Goal: Book appointment/travel/reservation

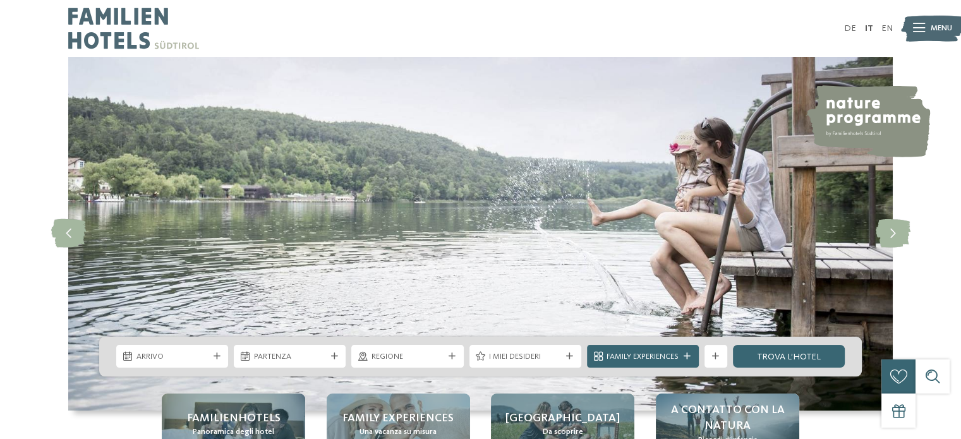
scroll to position [126, 0]
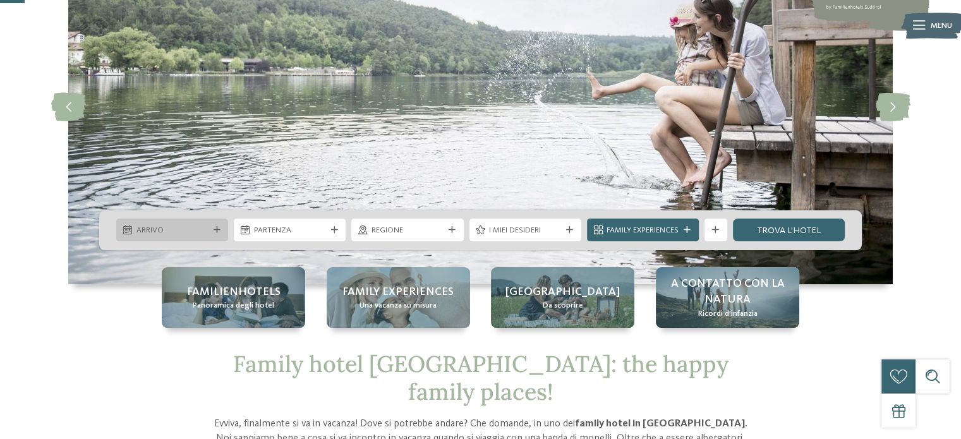
click at [157, 227] on span "Arrivo" at bounding box center [172, 230] width 72 height 11
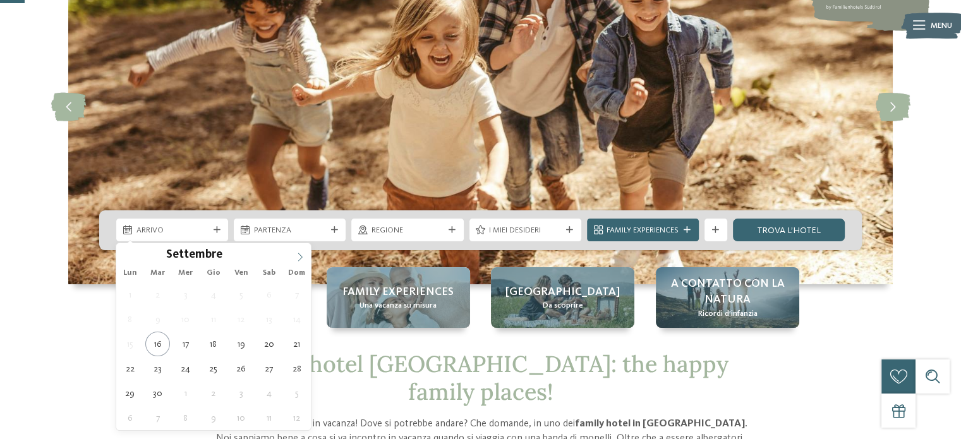
click at [298, 253] on icon at bounding box center [300, 257] width 9 height 9
type div "[DATE]"
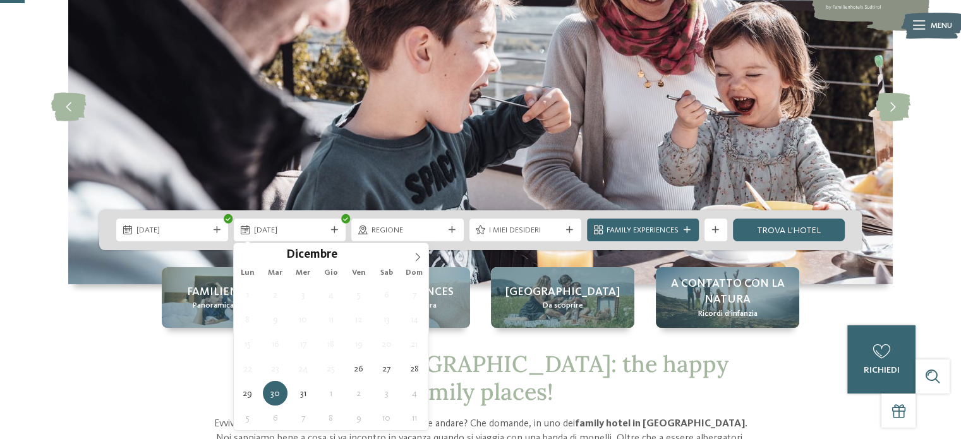
click at [282, 234] on span "[DATE]" at bounding box center [290, 230] width 72 height 11
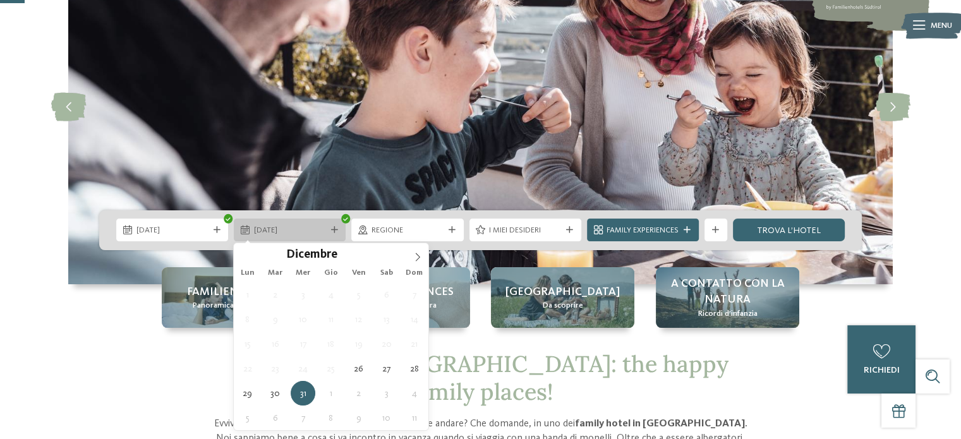
click at [283, 224] on div "[DATE]" at bounding box center [290, 230] width 78 height 12
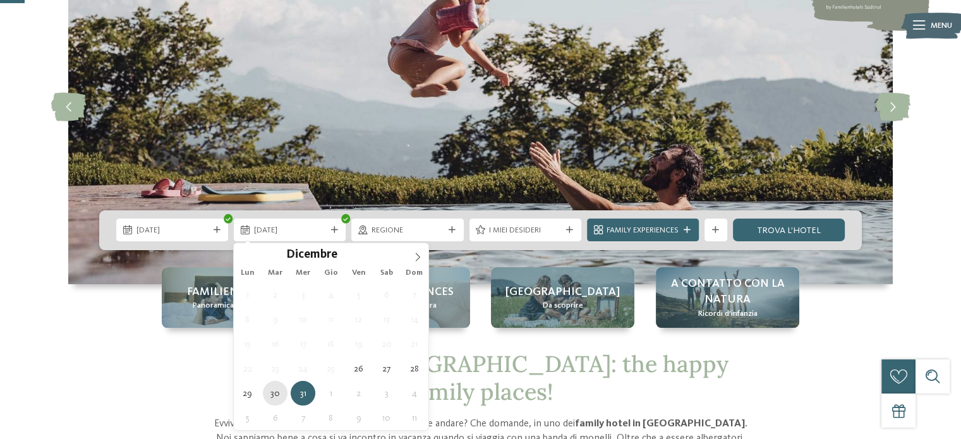
type div "[DATE]"
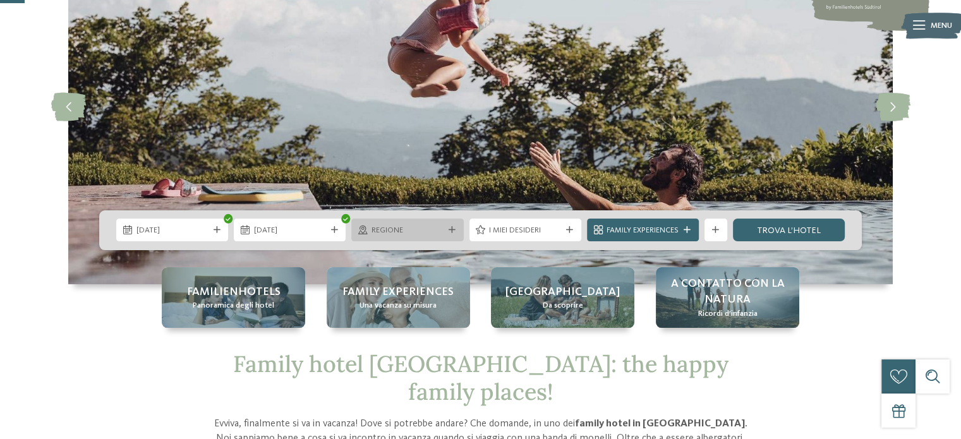
click at [430, 224] on div "Regione" at bounding box center [407, 230] width 78 height 12
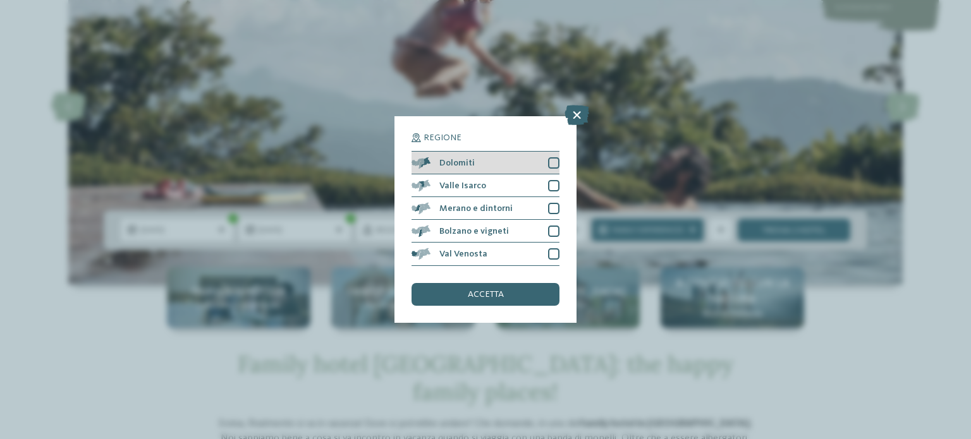
click at [554, 164] on div at bounding box center [553, 162] width 11 height 11
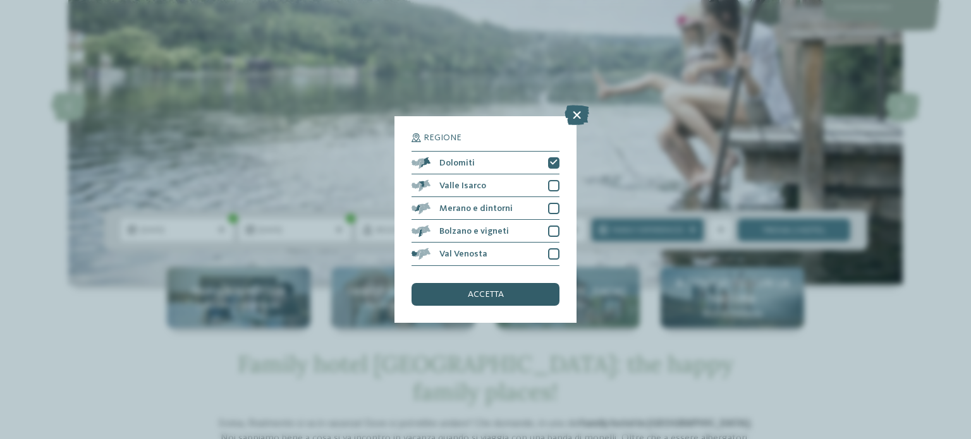
click at [504, 297] on div "accetta" at bounding box center [485, 294] width 148 height 23
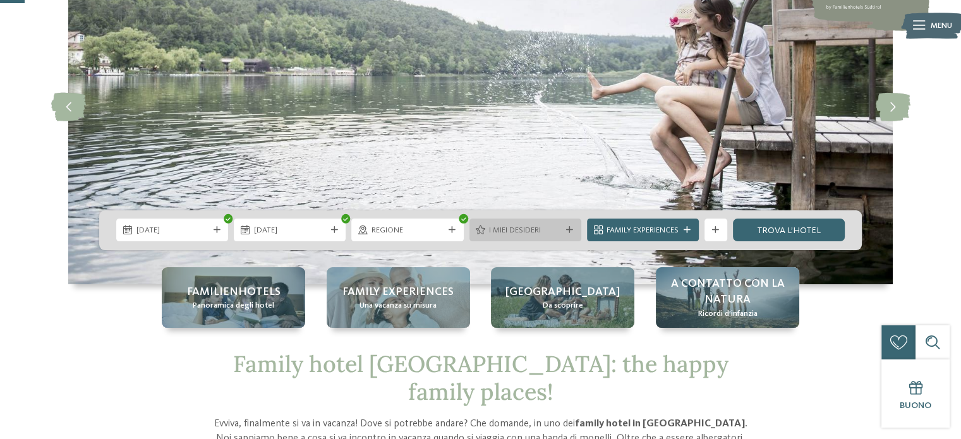
click at [559, 229] on span "I miei desideri" at bounding box center [525, 230] width 72 height 11
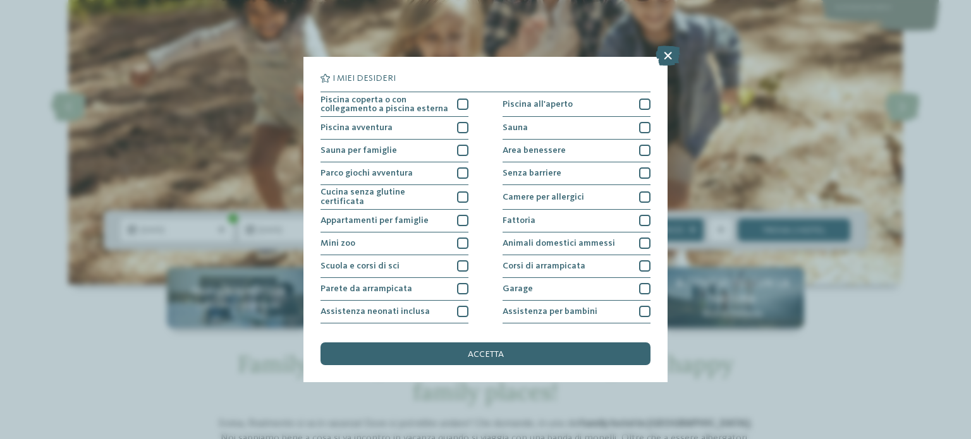
click at [106, 162] on div "I miei desideri Piscina coperta o con collegamento a piscina esterna Piscina al…" at bounding box center [485, 219] width 971 height 439
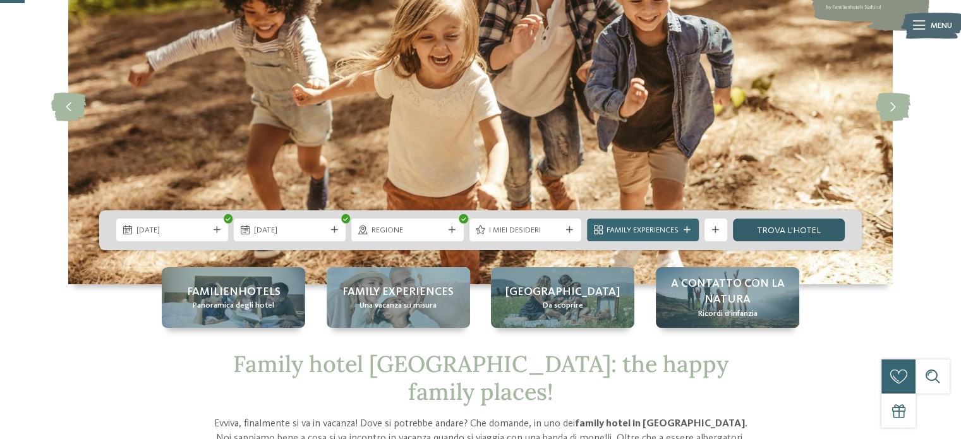
click at [781, 228] on link "trova l’hotel" at bounding box center [789, 230] width 112 height 23
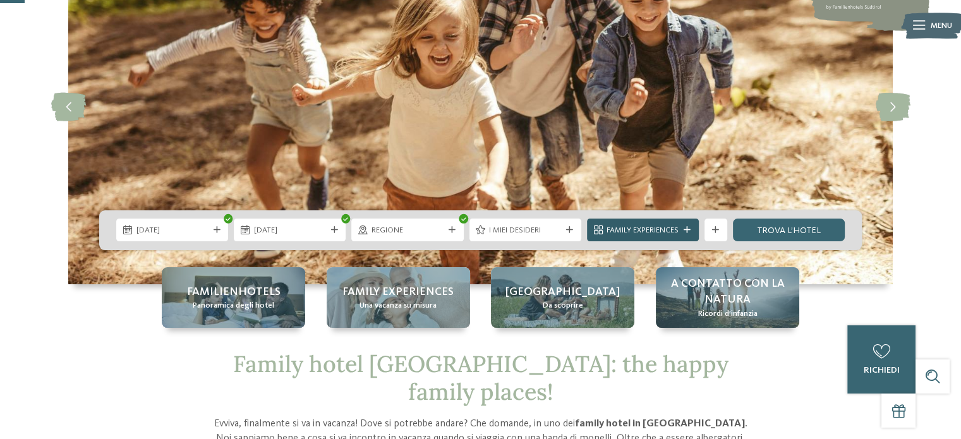
click at [650, 231] on span "Family Experiences" at bounding box center [643, 230] width 72 height 11
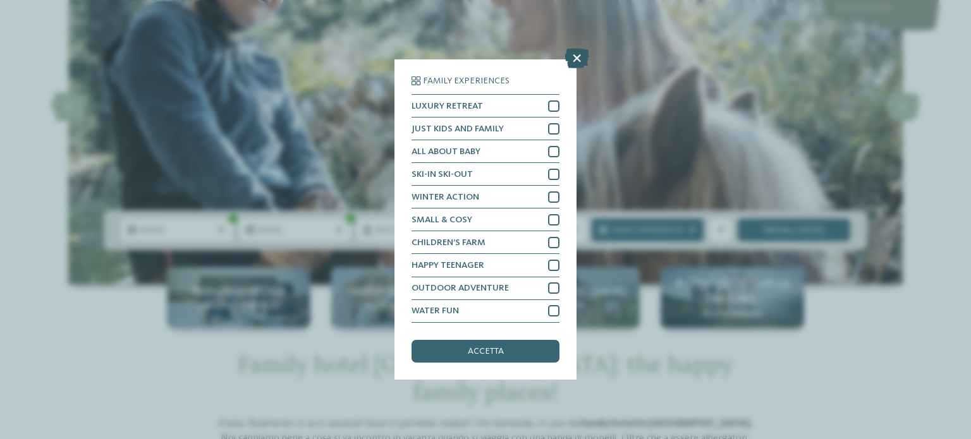
click at [578, 61] on icon at bounding box center [576, 59] width 25 height 20
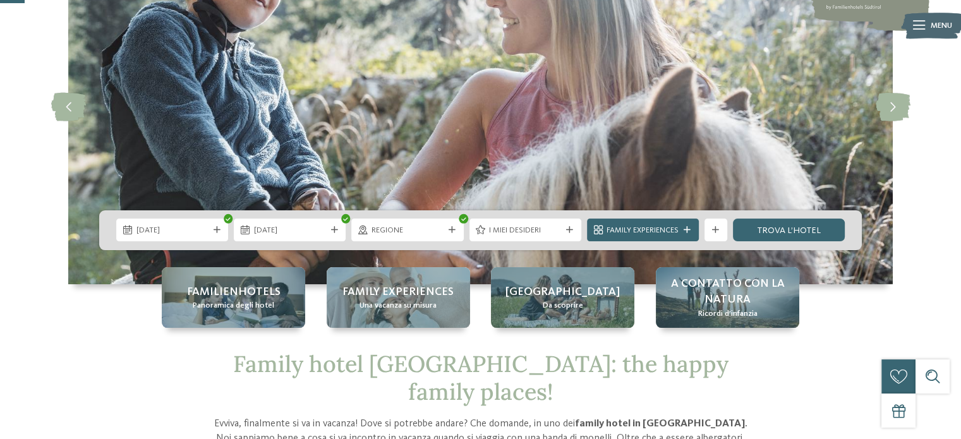
click at [761, 203] on img at bounding box center [480, 107] width 825 height 354
click at [779, 224] on link "trova l’hotel" at bounding box center [789, 230] width 112 height 23
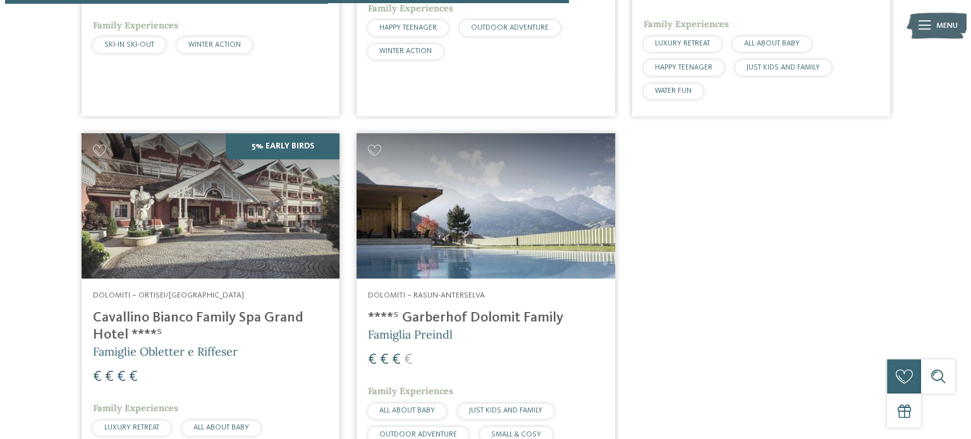
scroll to position [1251, 0]
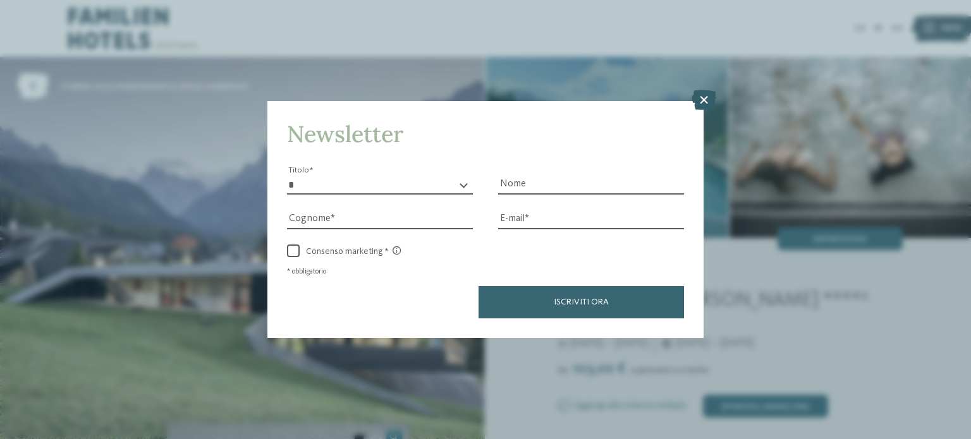
click at [700, 103] on icon at bounding box center [703, 100] width 25 height 20
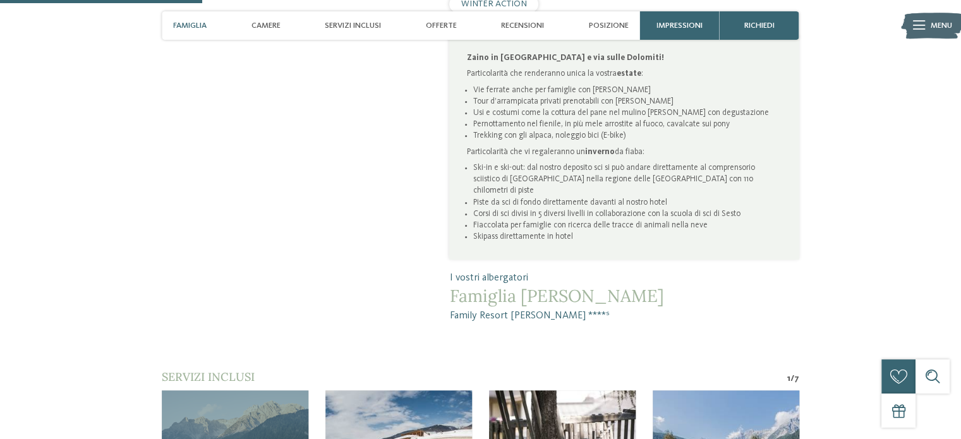
scroll to position [1137, 0]
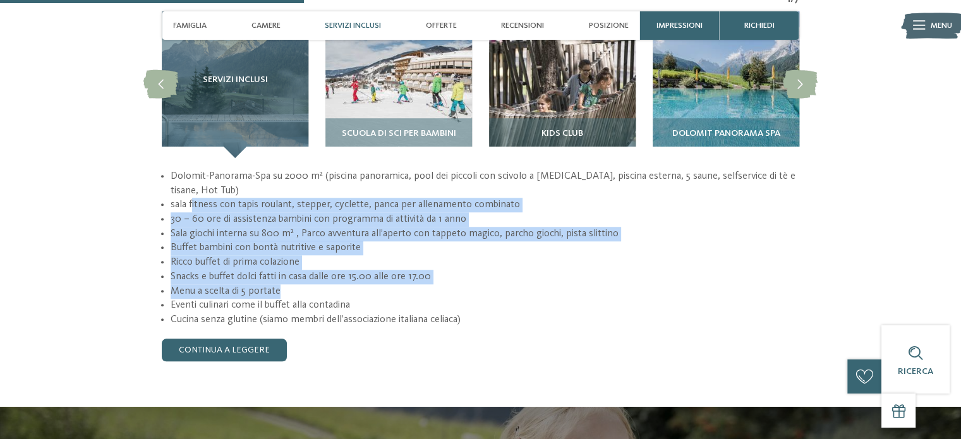
drag, startPoint x: 264, startPoint y: 162, endPoint x: 511, endPoint y: 148, distance: 246.9
click at [506, 248] on ul "Dolomit-Panorama-Spa su 2000 m² (piscina panoramica, pool dei piccoli con scivo…" at bounding box center [481, 248] width 638 height 158
